Goal: Task Accomplishment & Management: Manage account settings

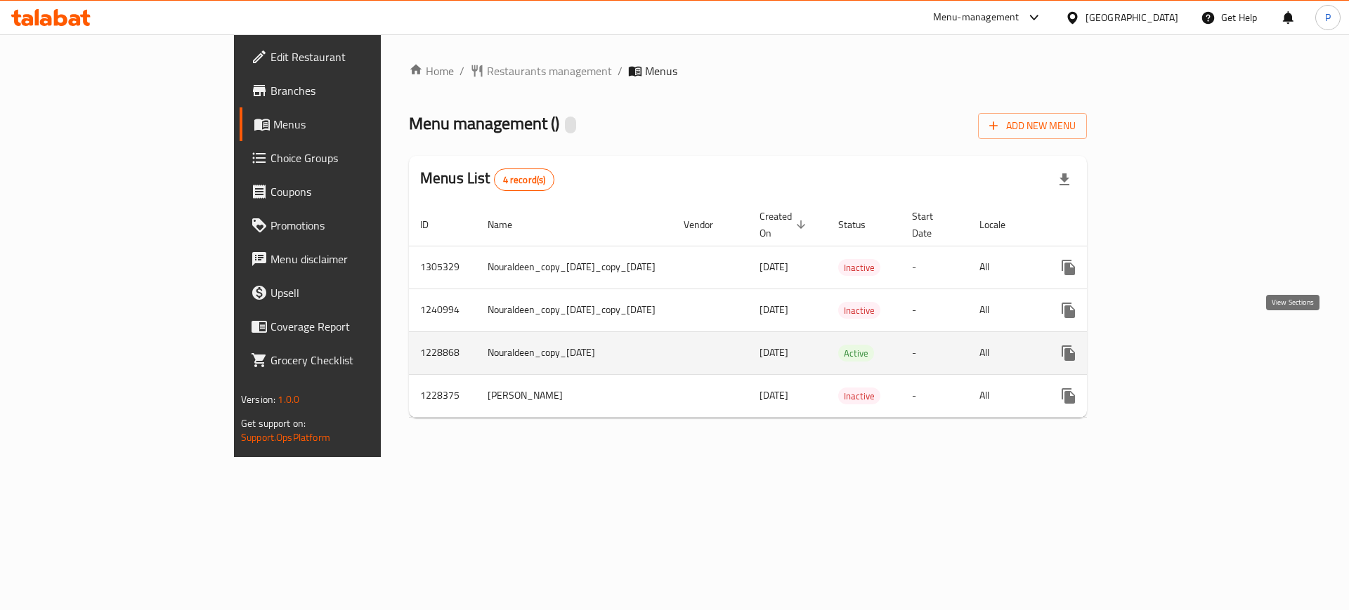
click at [1186, 336] on link "enhanced table" at bounding box center [1170, 353] width 34 height 34
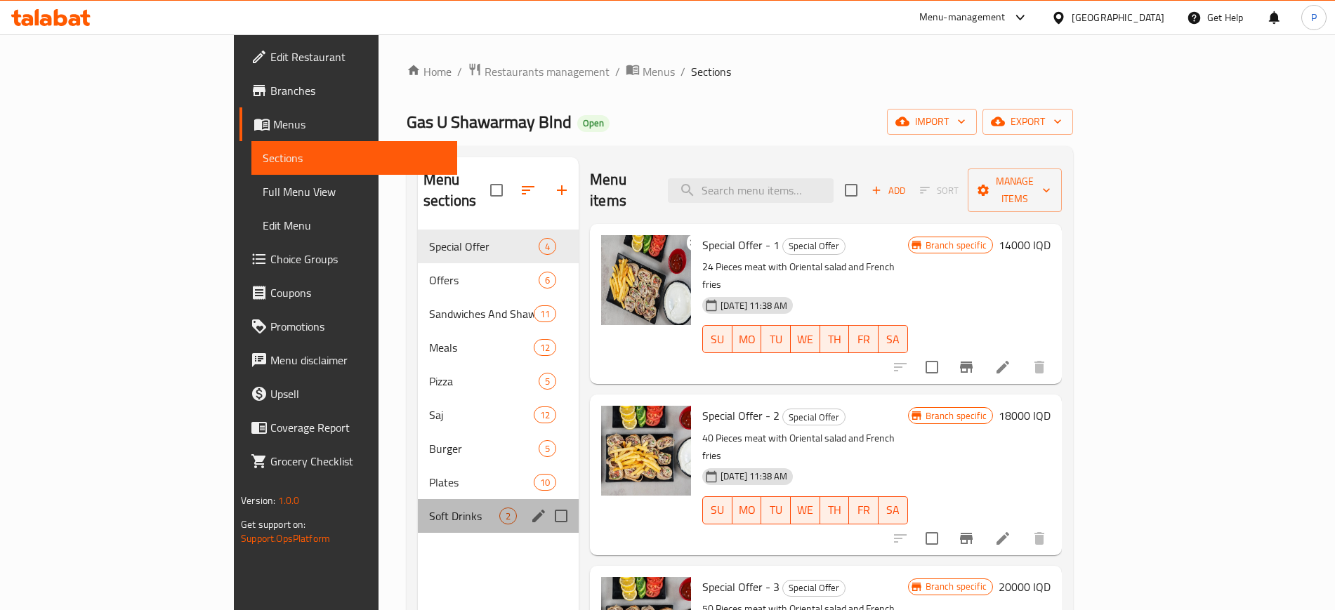
click at [440, 499] on div "Soft Drinks 2" at bounding box center [498, 516] width 161 height 34
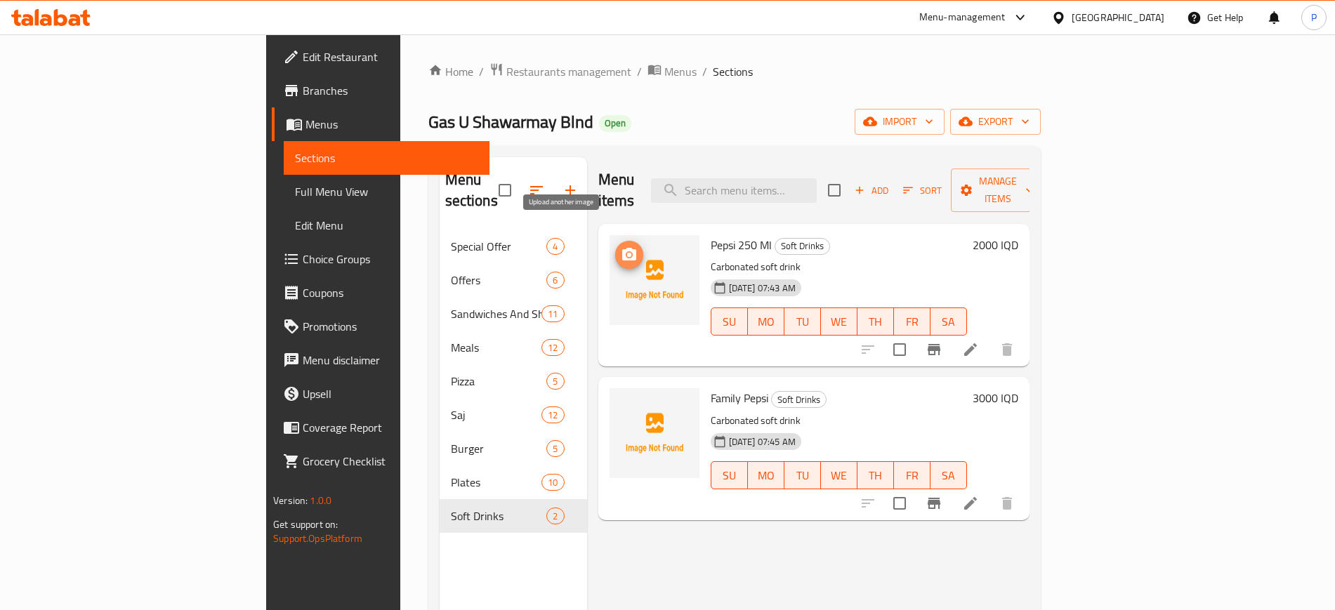
click at [621, 247] on icon "upload picture" at bounding box center [629, 255] width 17 height 17
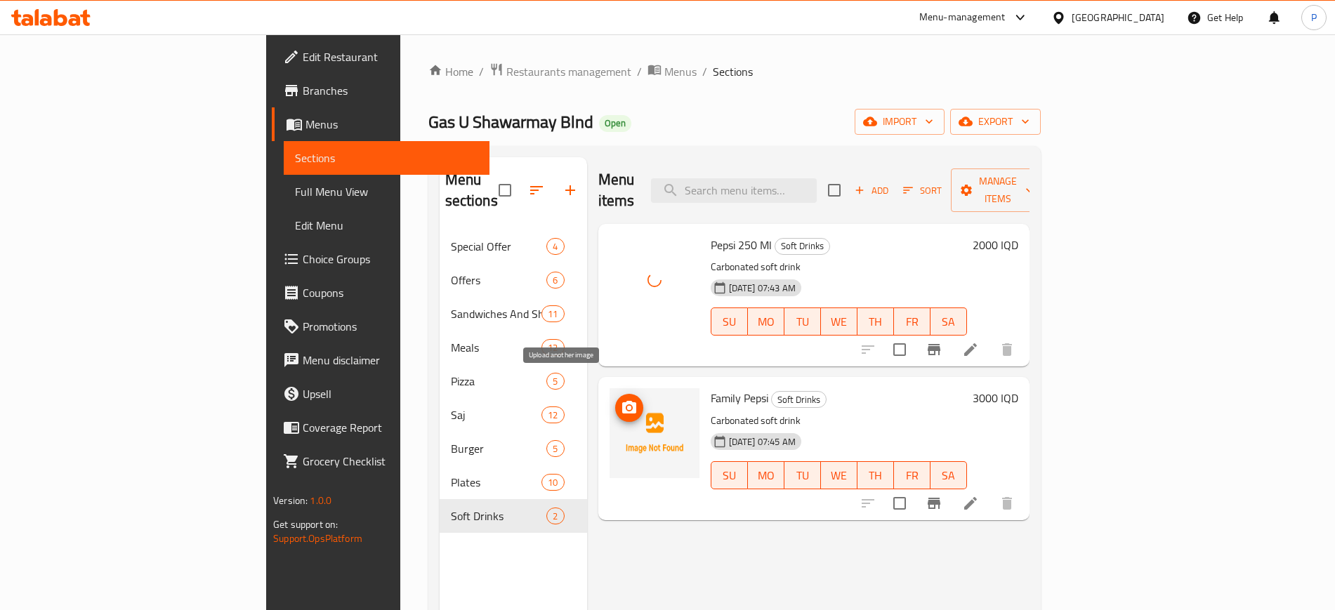
click at [622, 401] on icon "upload picture" at bounding box center [629, 407] width 14 height 13
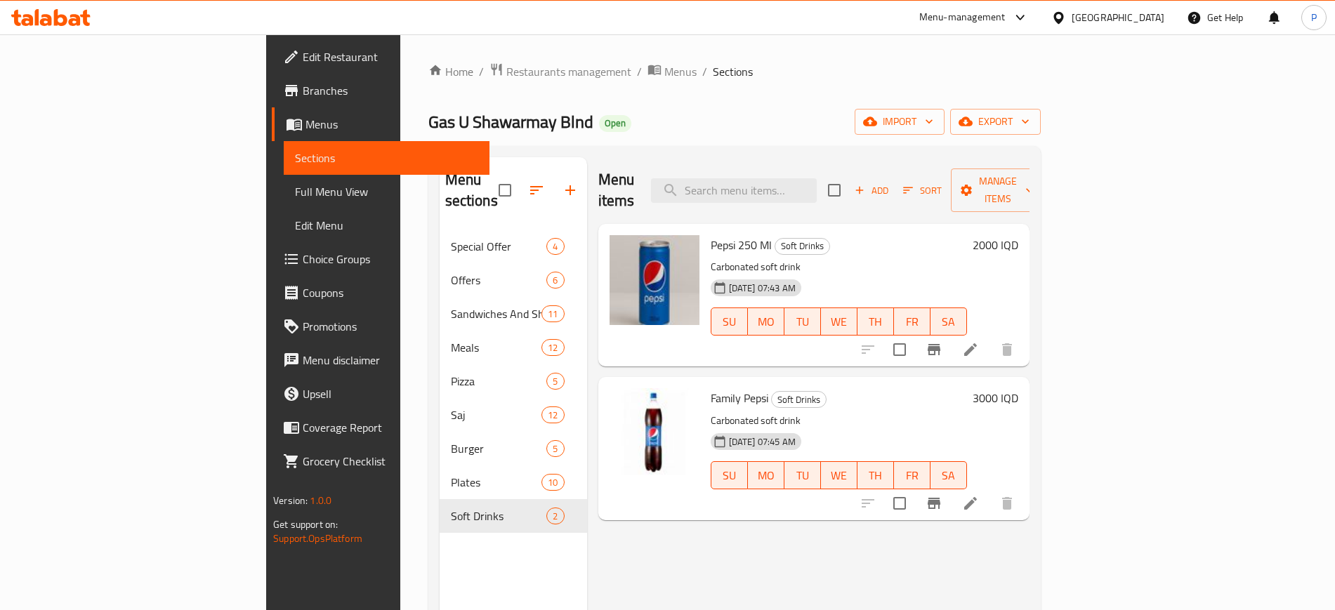
click at [1158, 17] on div "Iraq" at bounding box center [1118, 17] width 93 height 15
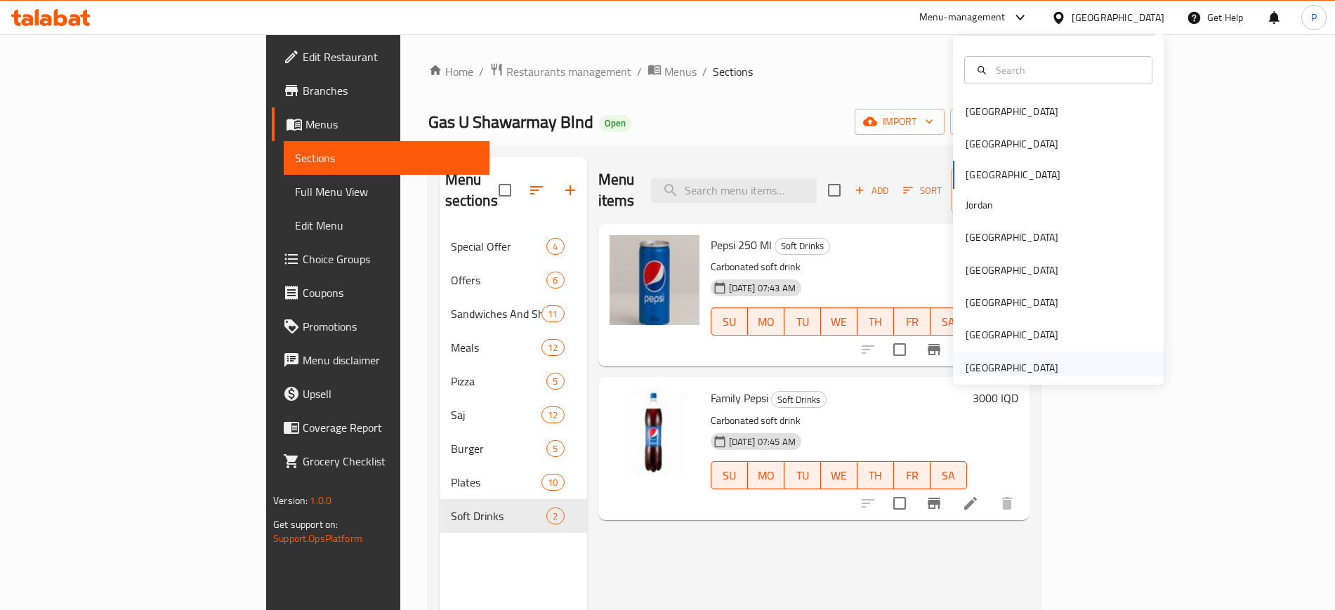
click at [1016, 365] on div "United Arab Emirates" at bounding box center [1012, 367] width 93 height 15
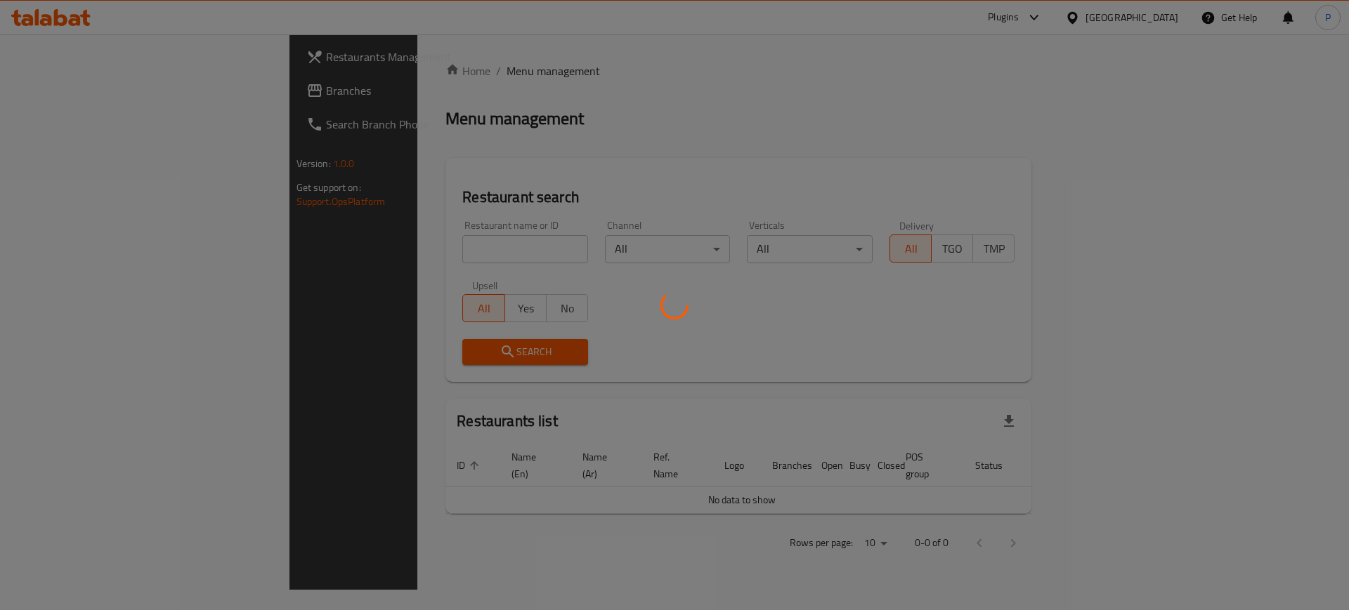
click at [458, 252] on div at bounding box center [674, 305] width 1349 height 610
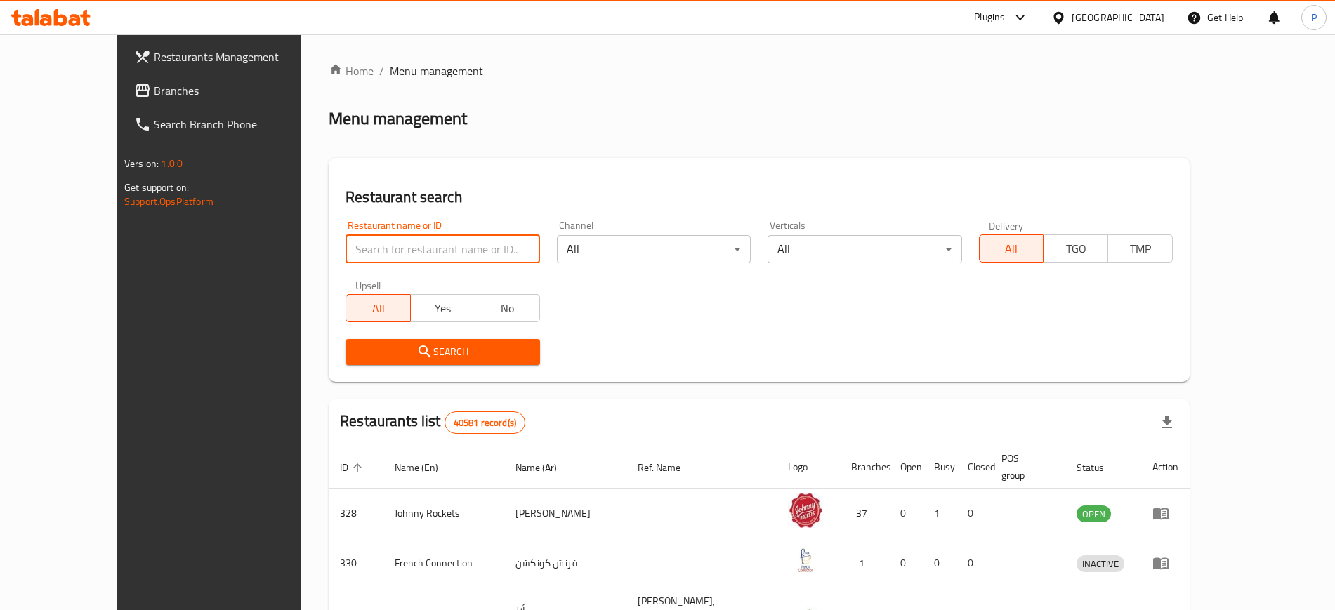
click at [460, 251] on input "search" at bounding box center [443, 249] width 194 height 28
paste input "3.14 Pie House"
type input "3.14 Pie House"
click button "Search" at bounding box center [443, 352] width 194 height 26
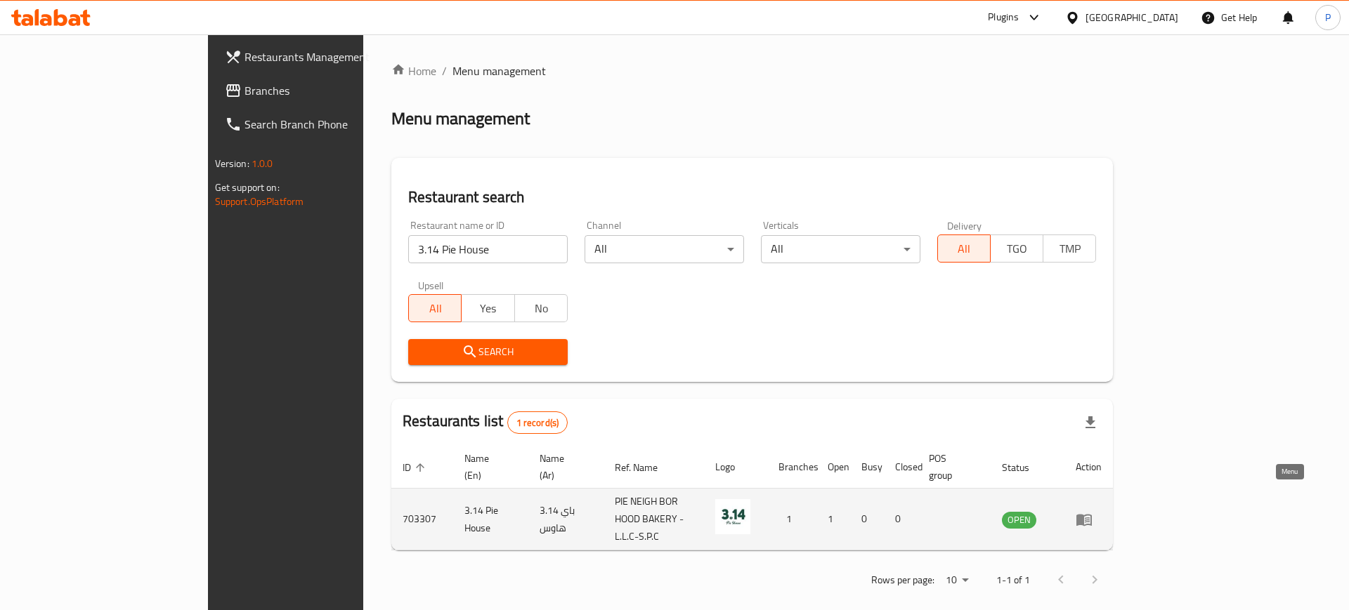
click at [1089, 518] on icon "enhanced table" at bounding box center [1087, 521] width 5 height 6
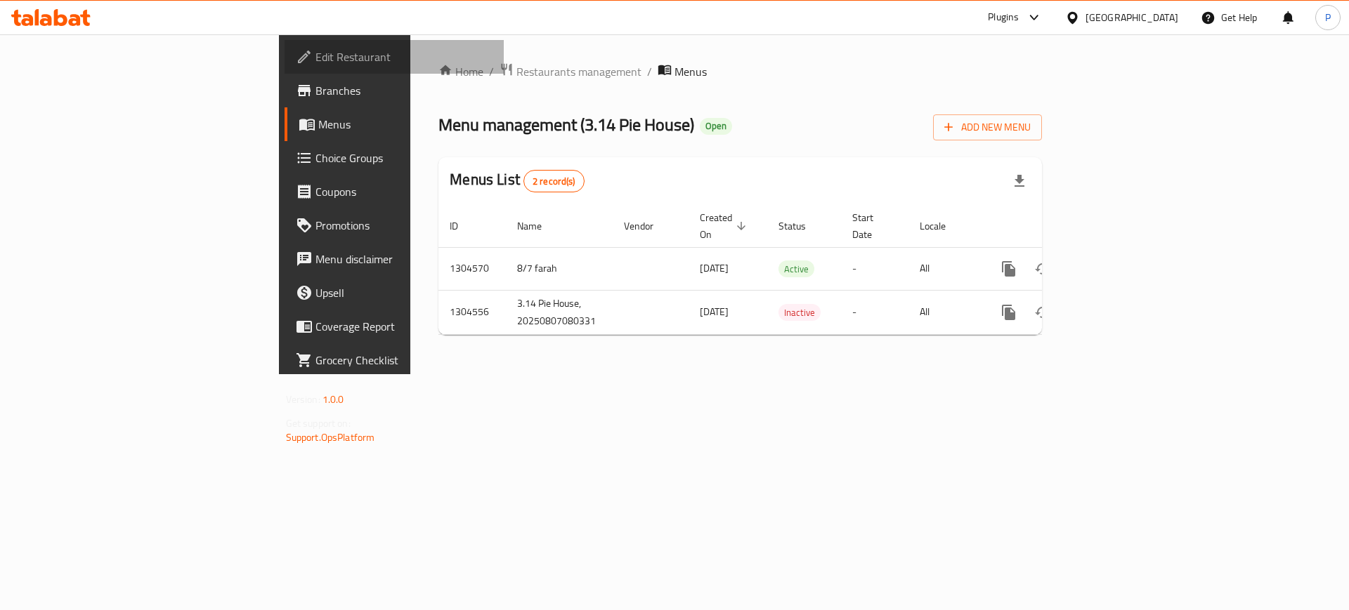
click at [315, 53] on span "Edit Restaurant" at bounding box center [404, 56] width 178 height 17
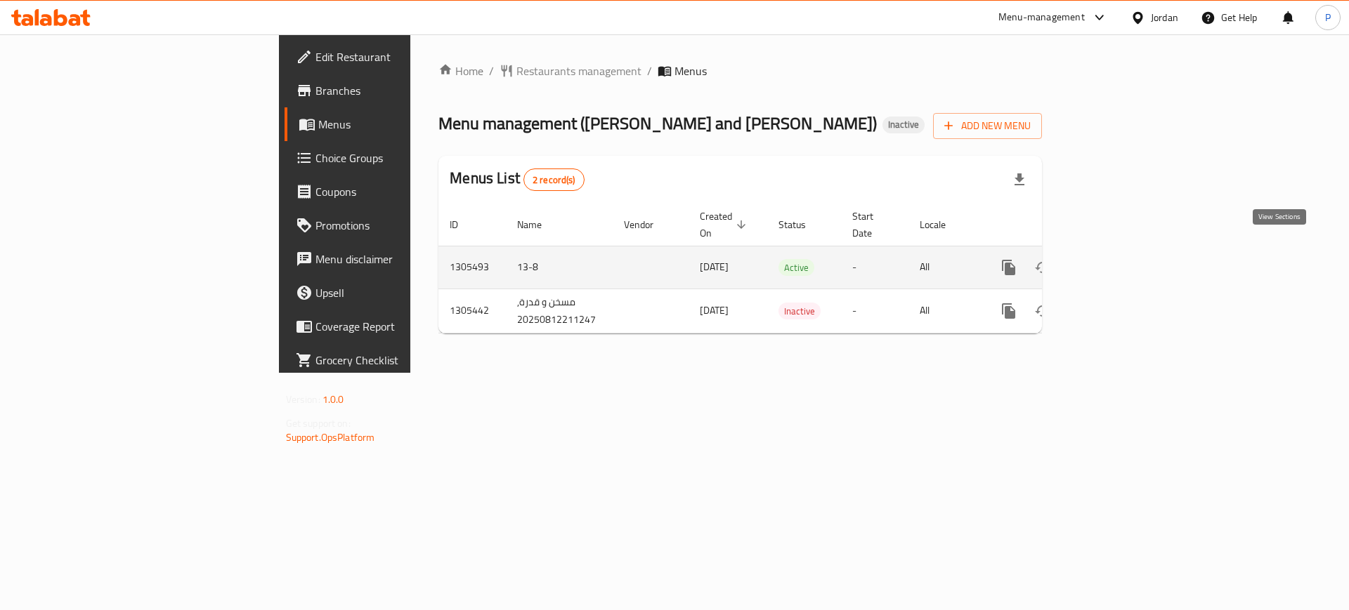
click at [1118, 259] on icon "enhanced table" at bounding box center [1109, 267] width 17 height 17
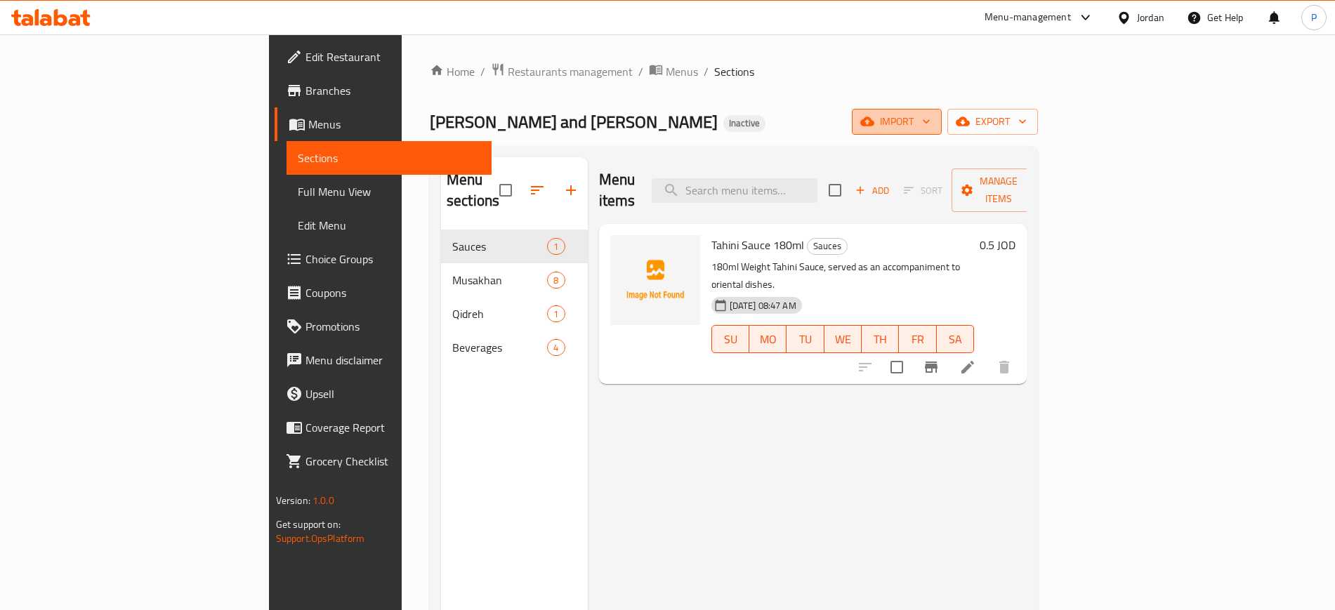
click at [934, 124] on icon "button" at bounding box center [926, 121] width 14 height 14
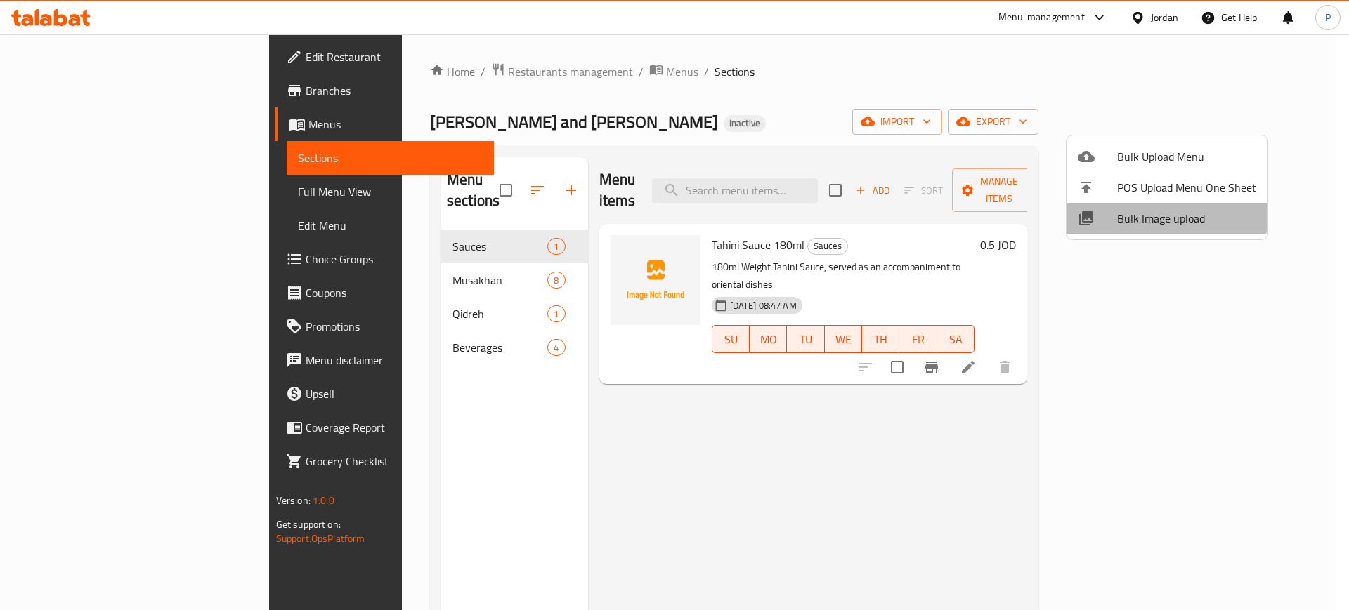
click at [1137, 211] on span "Bulk Image upload" at bounding box center [1186, 218] width 139 height 17
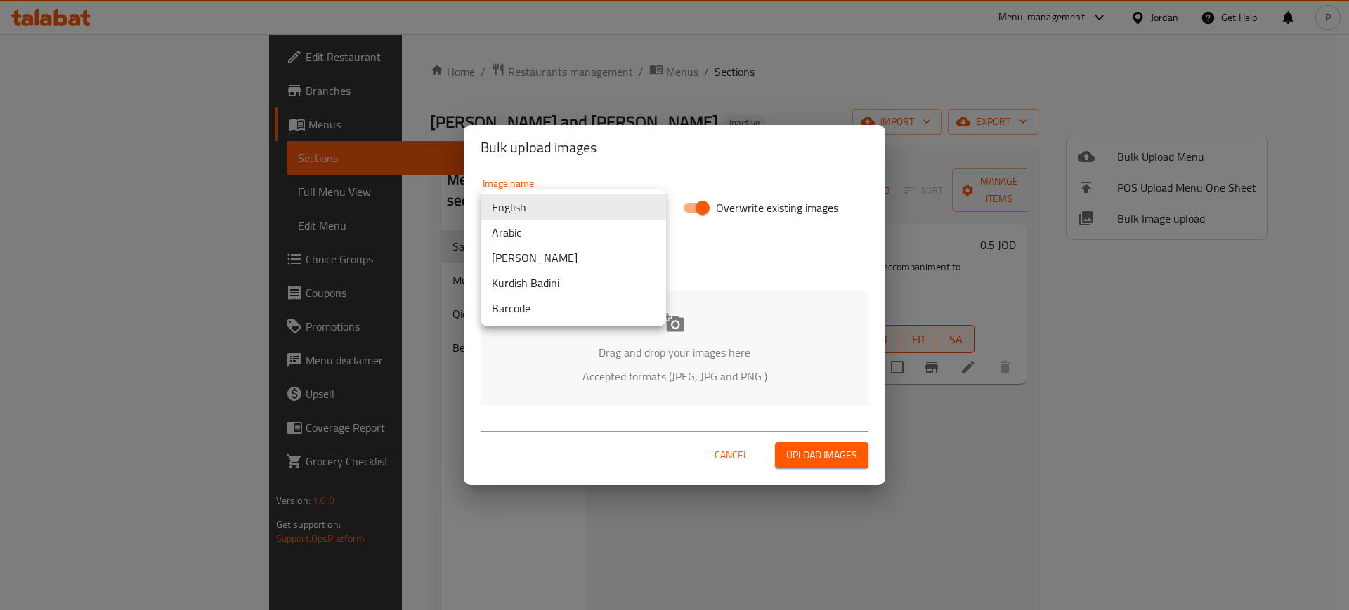
click at [523, 204] on body "​ Menu-management Jordan Get Help P Edit Restaurant Branches Menus Sections Ful…" at bounding box center [674, 322] width 1349 height 576
click at [512, 227] on li "Arabic" at bounding box center [572, 232] width 185 height 25
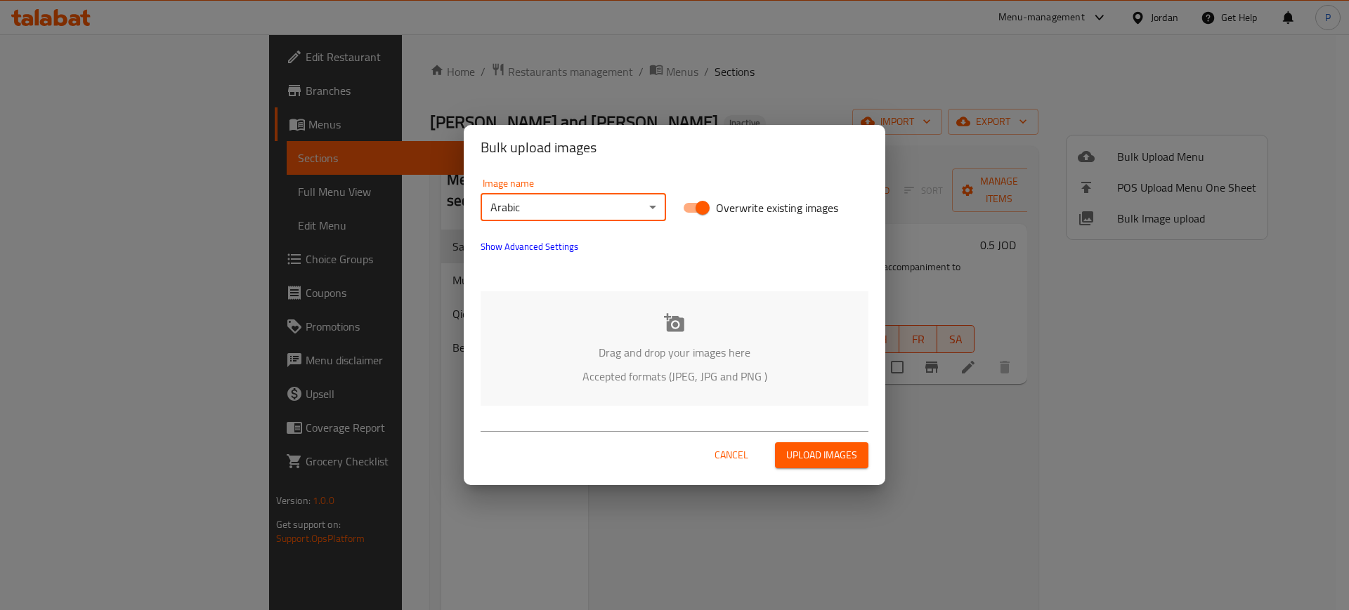
click at [693, 336] on div "Drag and drop your images here Accepted formats (JPEG, JPG and PNG )" at bounding box center [674, 349] width 388 height 114
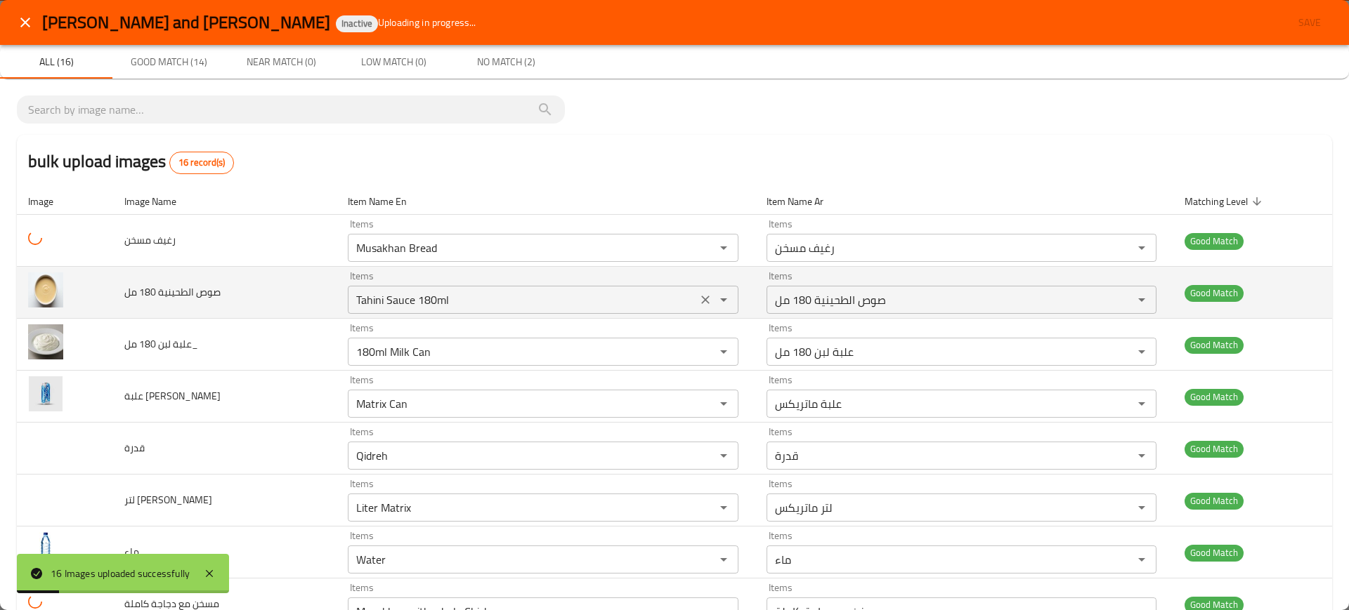
scroll to position [464, 0]
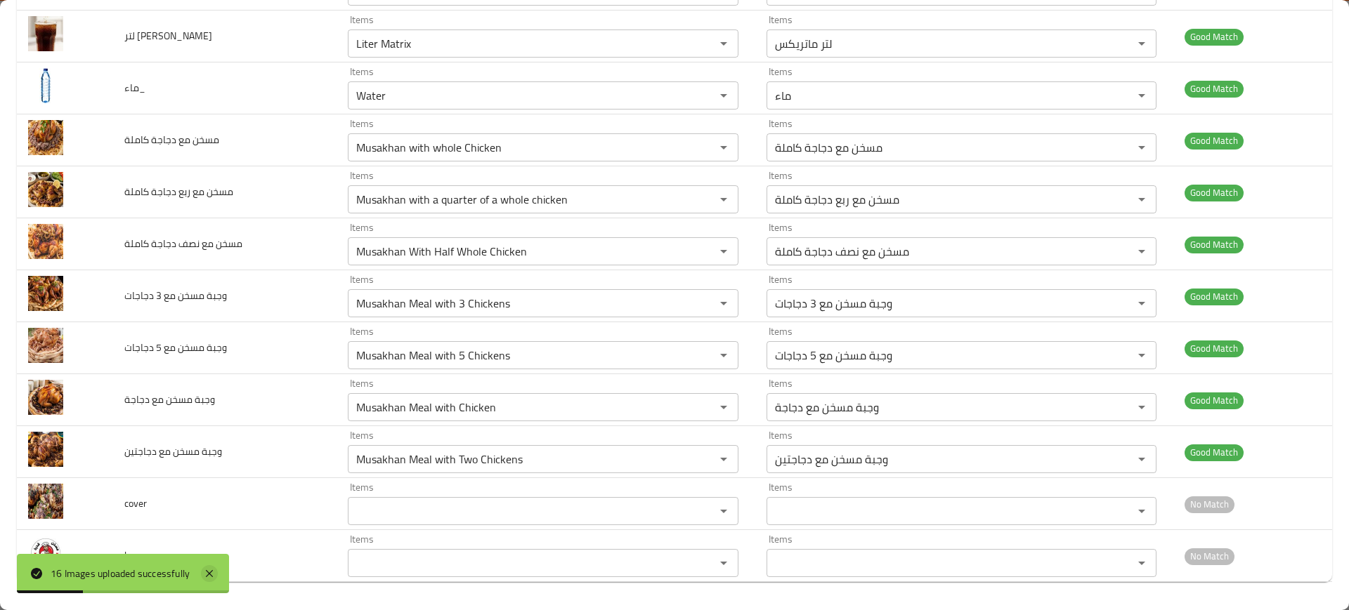
click at [217, 575] on icon at bounding box center [209, 573] width 17 height 17
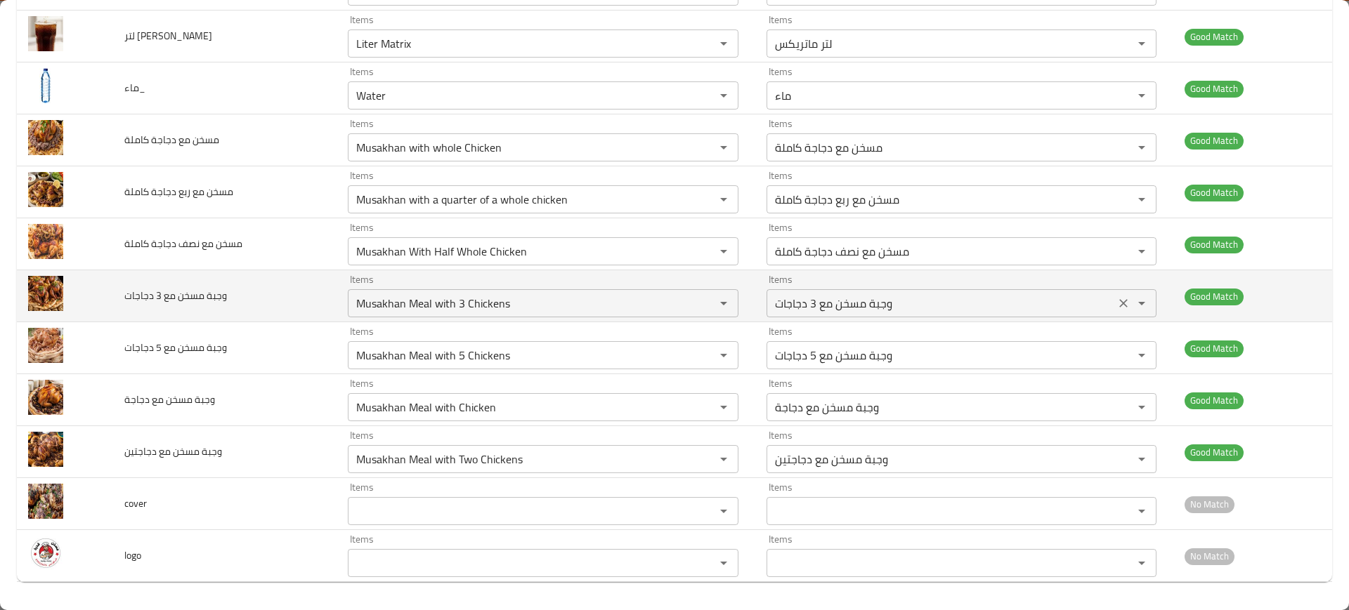
scroll to position [0, 0]
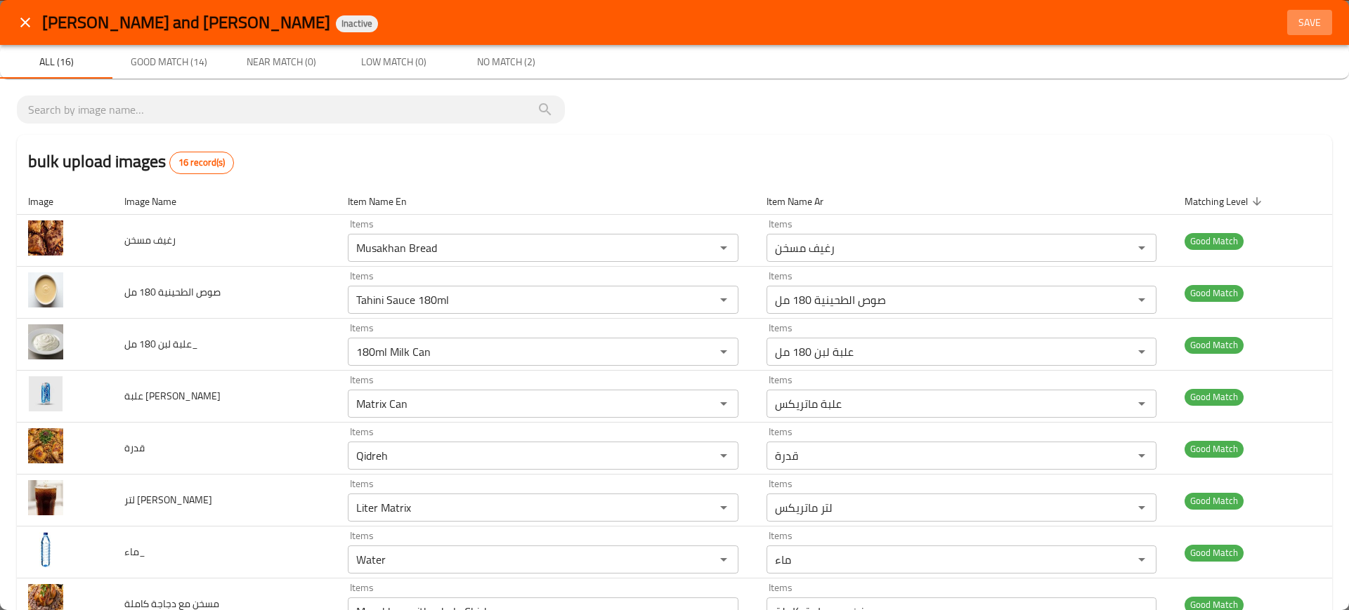
click at [1292, 28] on span "Save" at bounding box center [1309, 23] width 34 height 18
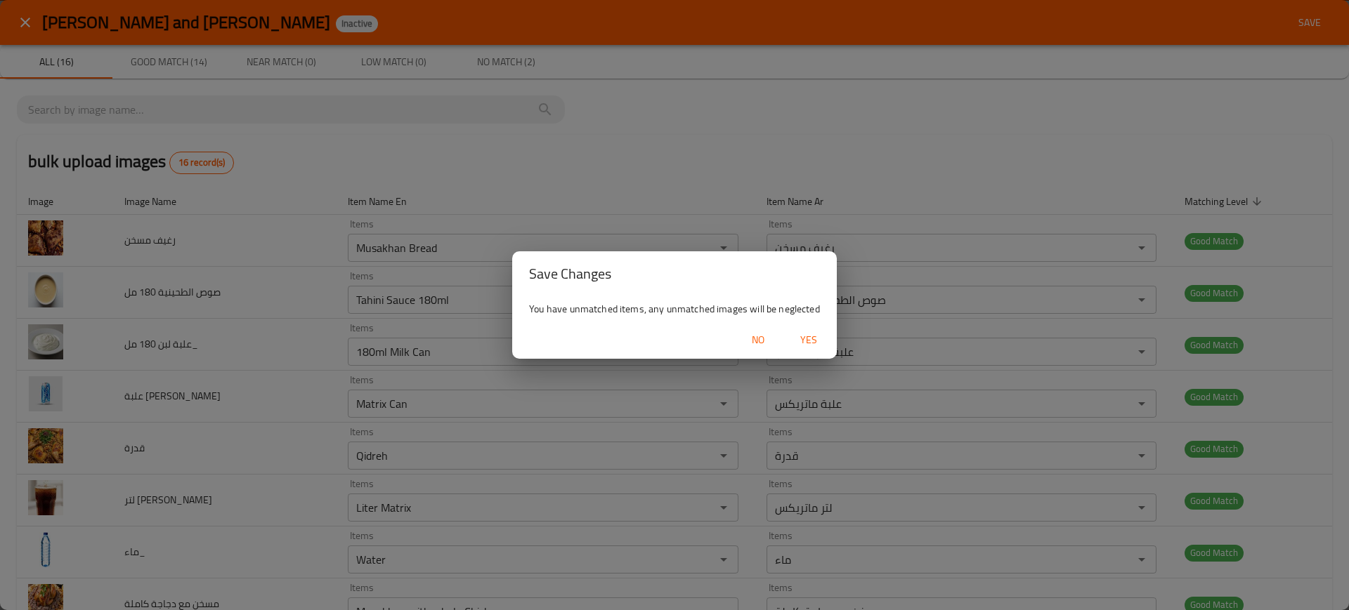
click at [804, 329] on button "Yes" at bounding box center [808, 340] width 45 height 26
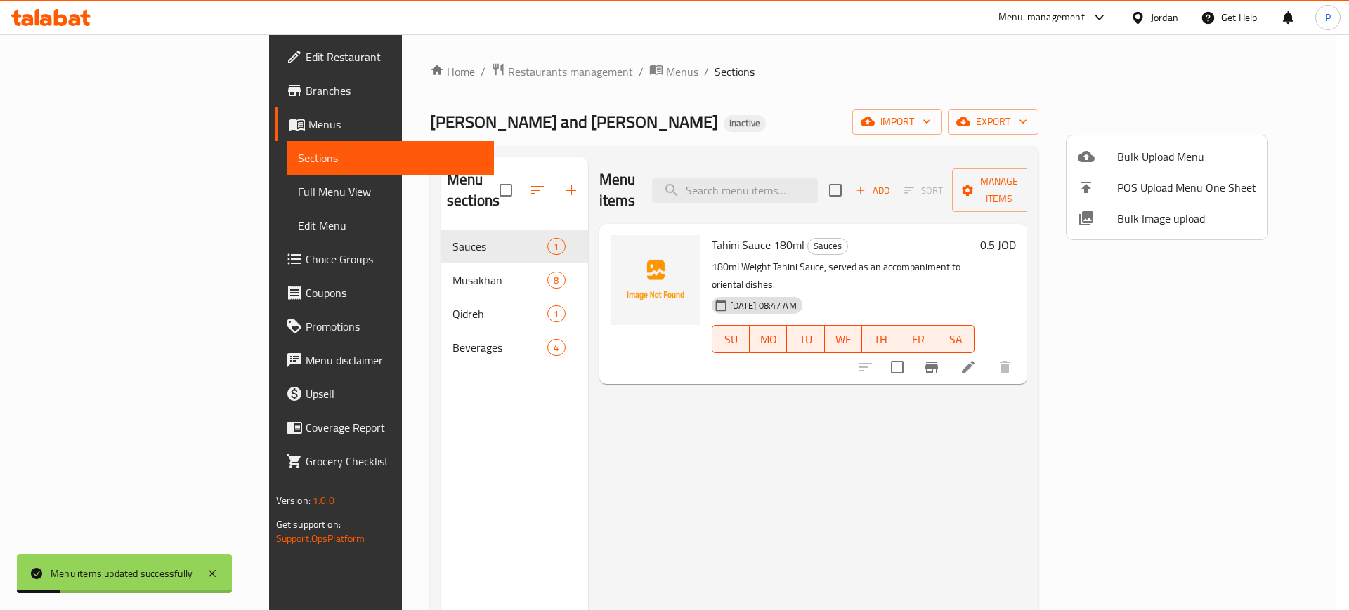
click at [423, 272] on div at bounding box center [674, 305] width 1349 height 610
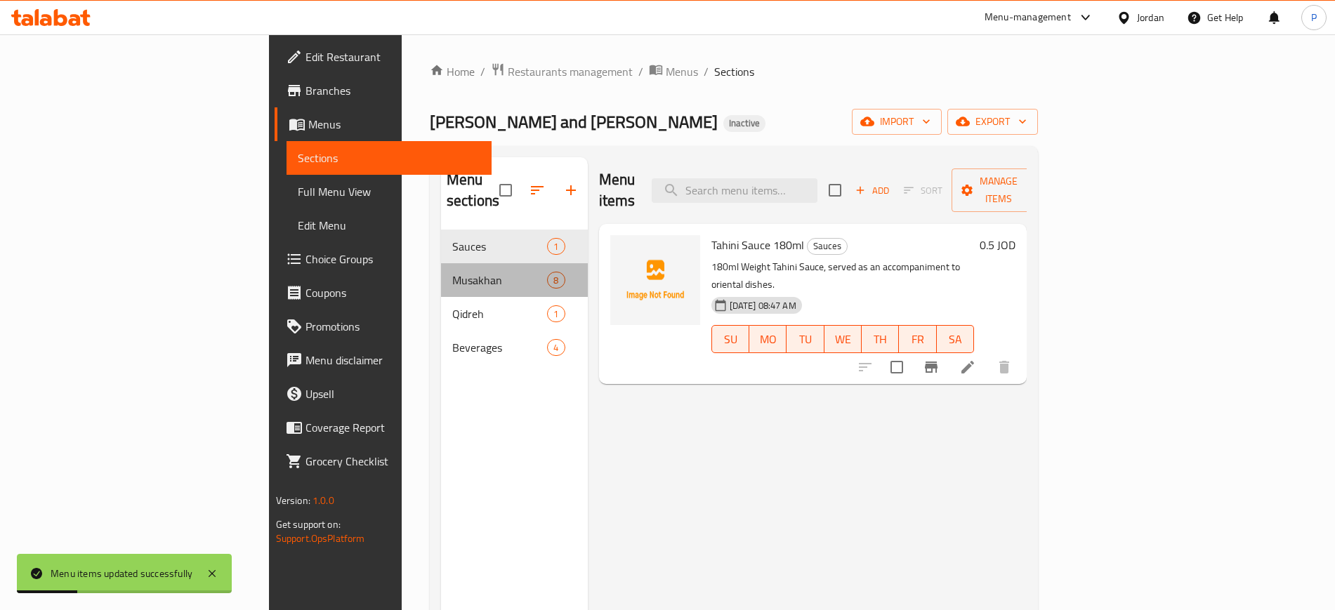
click at [441, 272] on div "Musakhan 8" at bounding box center [514, 280] width 147 height 34
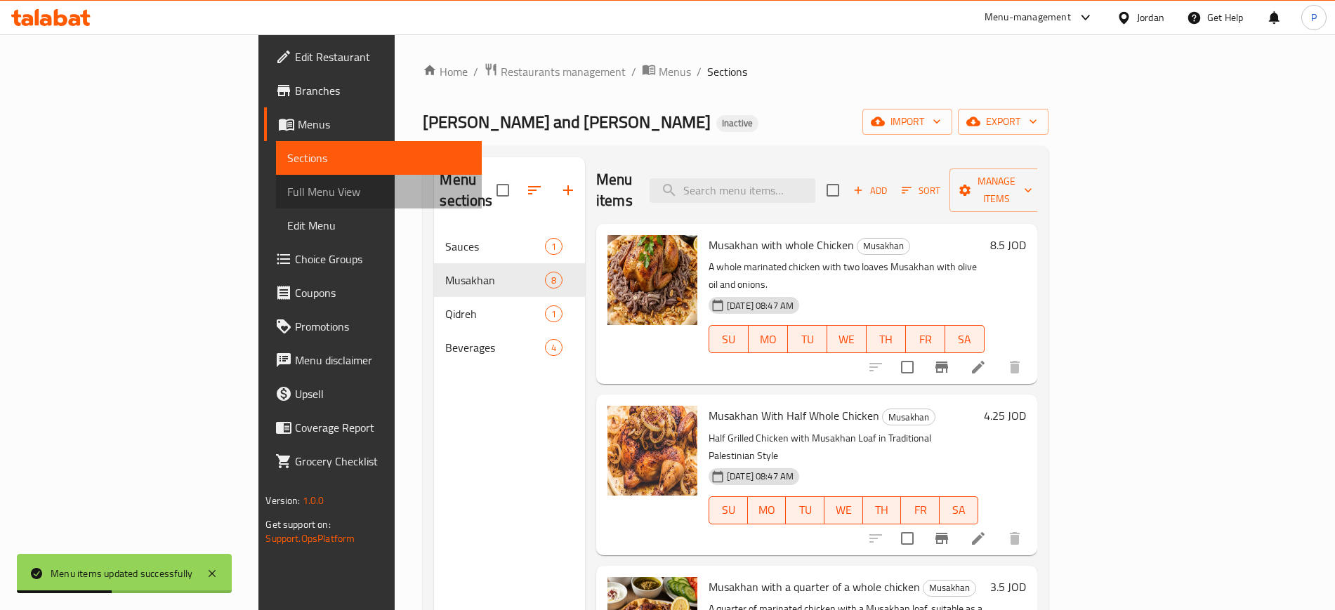
click at [276, 202] on link "Full Menu View" at bounding box center [378, 192] width 205 height 34
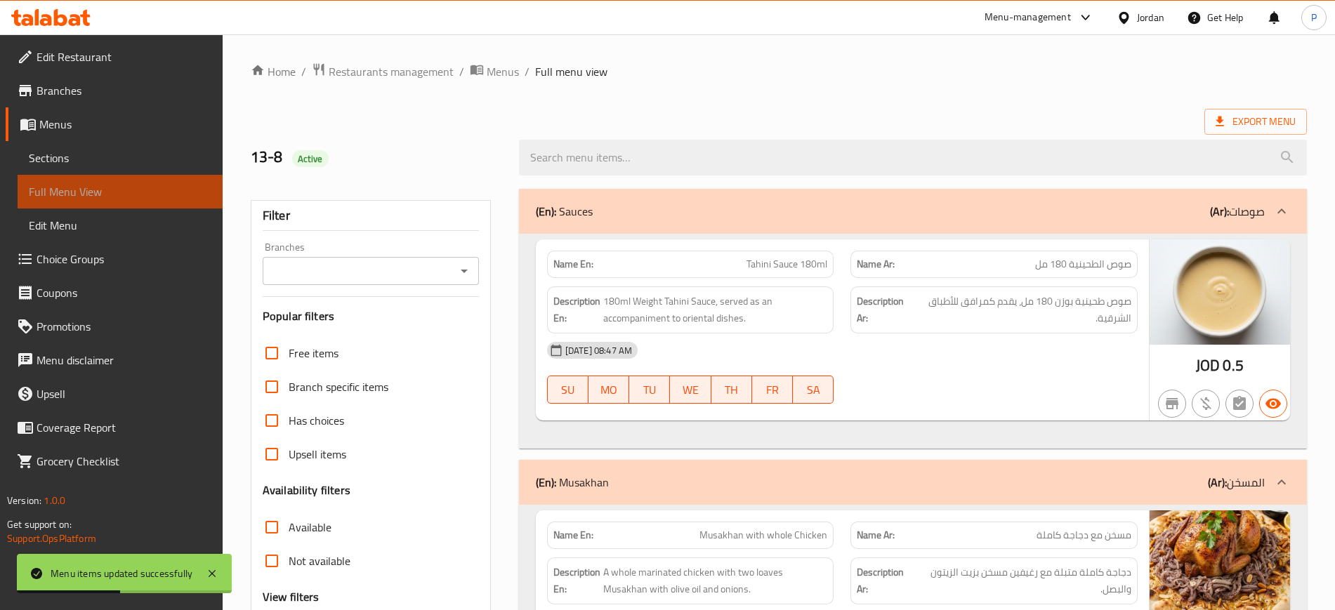
click at [126, 202] on link "Full Menu View" at bounding box center [120, 192] width 205 height 34
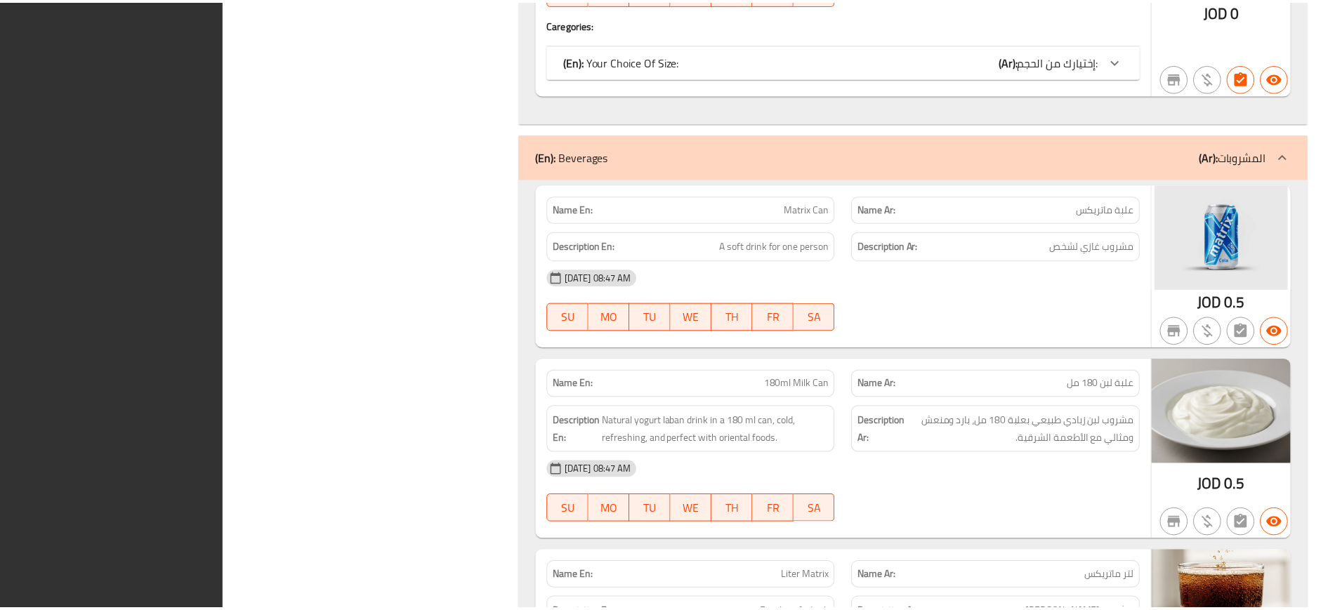
scroll to position [2683, 0]
